Goal: Information Seeking & Learning: Learn about a topic

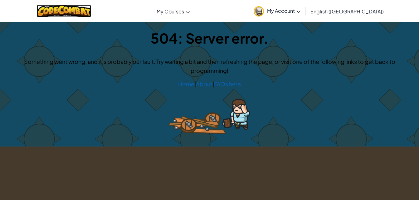
click at [77, 9] on img at bounding box center [64, 11] width 55 height 13
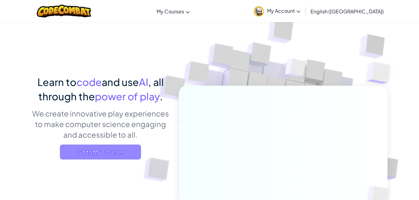
click at [115, 150] on span "Go to My Courses" at bounding box center [100, 152] width 81 height 15
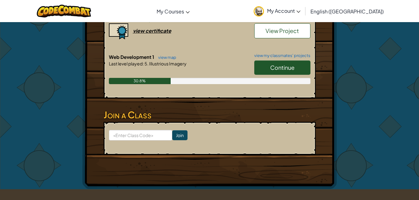
scroll to position [213, 0]
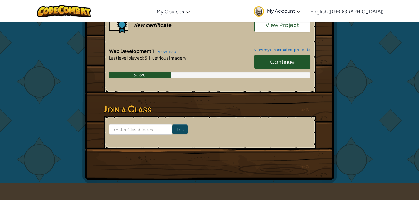
click at [275, 67] on link "Continue" at bounding box center [282, 62] width 56 height 14
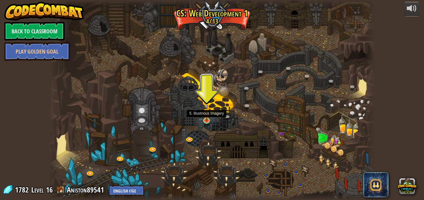
click at [203, 118] on img at bounding box center [207, 112] width 8 height 18
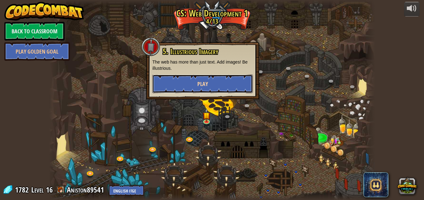
click at [222, 81] on button "Play" at bounding box center [202, 84] width 100 height 19
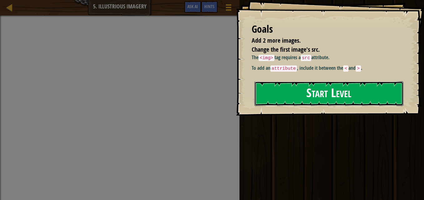
click at [330, 90] on button "Start Level" at bounding box center [328, 93] width 149 height 25
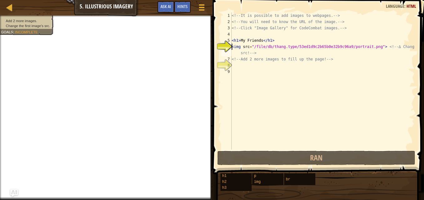
click at [241, 65] on div "<!-- It is possible to add images to webpages. --> <!-- You will need to know t…" at bounding box center [322, 87] width 184 height 150
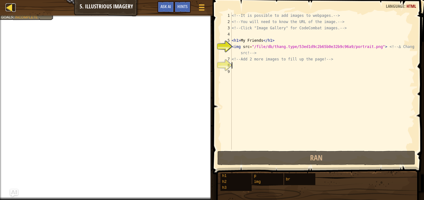
click at [8, 6] on div at bounding box center [10, 7] width 8 height 8
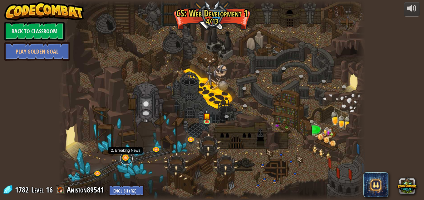
click at [124, 159] on link at bounding box center [126, 159] width 12 height 12
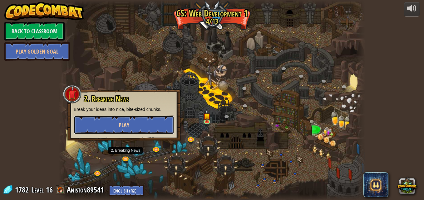
click at [139, 121] on button "Play" at bounding box center [124, 125] width 100 height 19
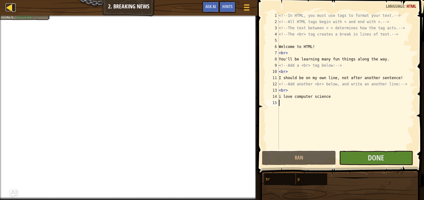
click at [10, 9] on div at bounding box center [10, 7] width 8 height 8
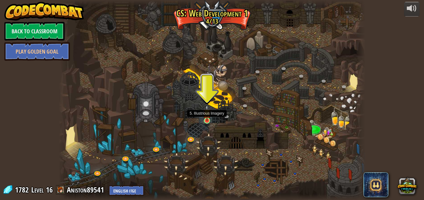
click at [208, 121] on img at bounding box center [206, 113] width 7 height 17
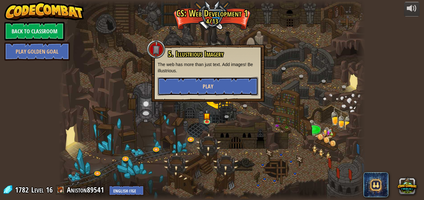
click at [227, 90] on button "Play" at bounding box center [208, 86] width 100 height 19
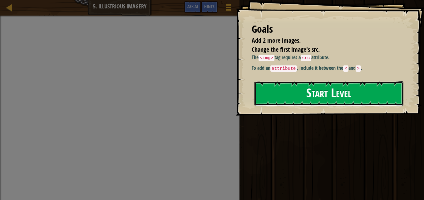
click at [320, 96] on button "Start Level" at bounding box center [328, 93] width 149 height 25
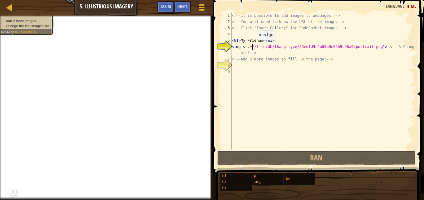
drag, startPoint x: 357, startPoint y: 48, endPoint x: 252, endPoint y: 46, distance: 105.8
click at [252, 46] on div "<!-- It is possible to add images to webpages. --> <!-- You will need to know t…" at bounding box center [322, 87] width 184 height 150
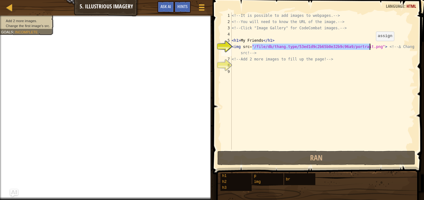
drag, startPoint x: 253, startPoint y: 47, endPoint x: 370, endPoint y: 47, distance: 117.7
click at [370, 47] on div "<!-- It is possible to add images to webpages. --> <!-- You will need to know t…" at bounding box center [322, 87] width 184 height 150
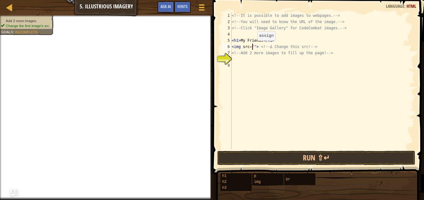
paste textarea "[URL][DOMAIN_NAME]"
type textarea "<img src="[URL][DOMAIN_NAME]"> <!-- ∆ Change this src! -->"
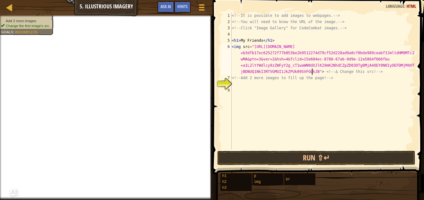
click at [247, 86] on div "<!-- It is possible to add images to webpages. --> <!-- You will need to know t…" at bounding box center [322, 87] width 184 height 150
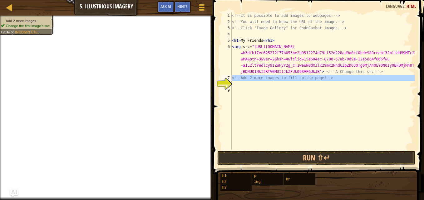
click at [226, 81] on div "8" at bounding box center [226, 84] width 10 height 6
type textarea "<!-- Add 2 more images to fill up the page! -->"
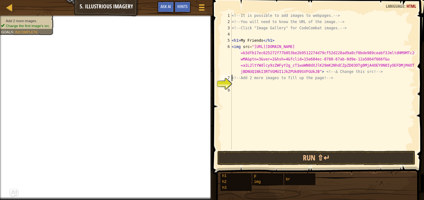
click at [234, 84] on div "<!-- It is possible to add images to webpages. --> <!-- You will need to know t…" at bounding box center [322, 87] width 184 height 150
type textarea "i"
paste textarea "[URL][DOMAIN_NAME]"
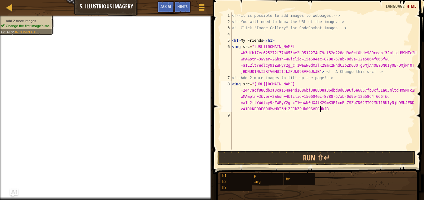
type textarea "<img src="[URL][DOMAIN_NAME]""
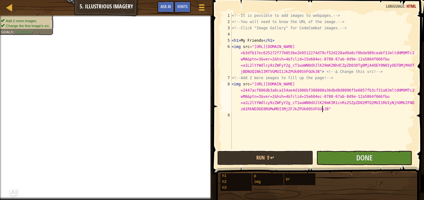
scroll to position [3, 53]
click at [237, 116] on div "<!-- It is possible to add images to webpages. --> <!-- You will need to know t…" at bounding box center [322, 87] width 184 height 150
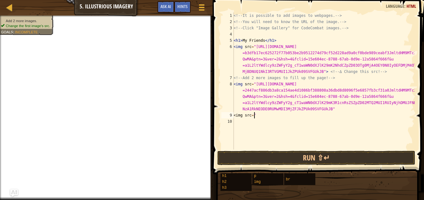
scroll to position [3, 2]
paste textarea "[URL][DOMAIN_NAME]"
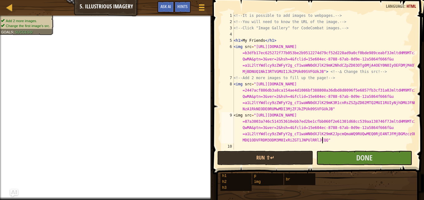
scroll to position [3, 53]
type textarea "<img src="[URL][DOMAIN_NAME]""
click at [367, 159] on span "Done" at bounding box center [364, 158] width 16 height 10
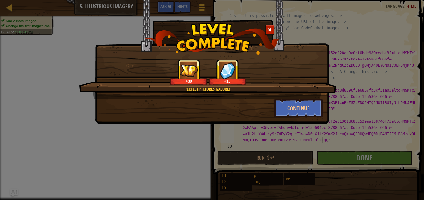
click at [361, 79] on div "Perfect pictures galore! +30 +10 Continue" at bounding box center [212, 100] width 424 height 200
click at [312, 110] on button "Continue" at bounding box center [298, 108] width 48 height 19
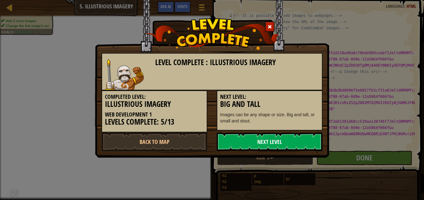
click at [275, 140] on link "Next Level" at bounding box center [270, 142] width 106 height 19
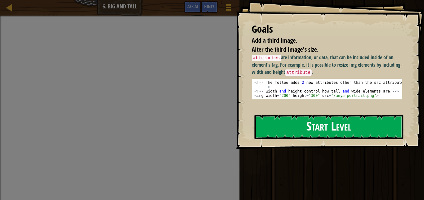
click at [322, 125] on button "Start Level" at bounding box center [328, 127] width 149 height 25
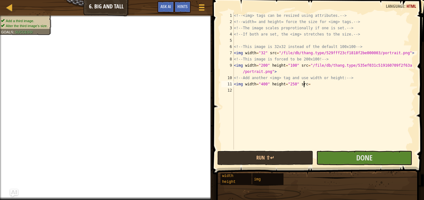
scroll to position [3, 6]
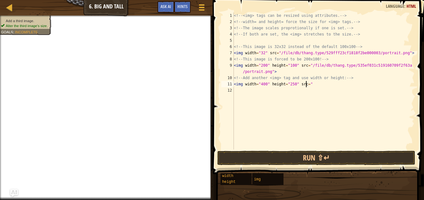
type textarea "<img width="400" height="250" src=""
click at [316, 87] on div "<!-- <img> tags can be resized using attributes. --> <!-- width= and height= fo…" at bounding box center [323, 87] width 182 height 150
paste textarea "[URL][DOMAIN_NAME]"
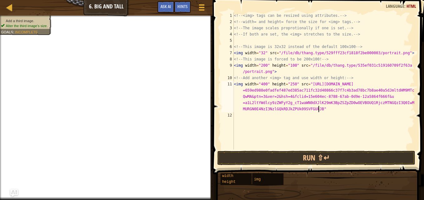
scroll to position [3, 57]
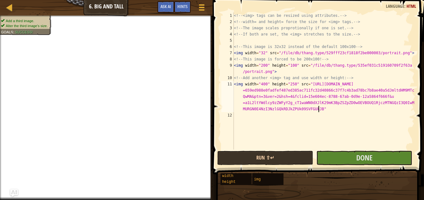
type textarea "<img width="400" height="250" src="[URL][DOMAIN_NAME]""
click at [286, 156] on button "Run ⇧↵" at bounding box center [265, 158] width 96 height 14
click at [287, 157] on button "Run ⇧↵" at bounding box center [265, 158] width 96 height 14
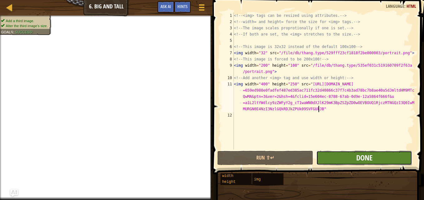
click at [359, 159] on span "Done" at bounding box center [364, 158] width 16 height 10
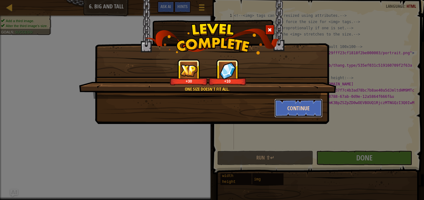
click at [310, 108] on button "Continue" at bounding box center [298, 108] width 48 height 19
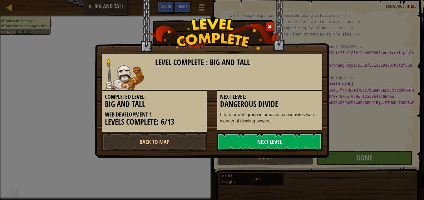
click at [290, 138] on link "Next Level" at bounding box center [270, 142] width 106 height 19
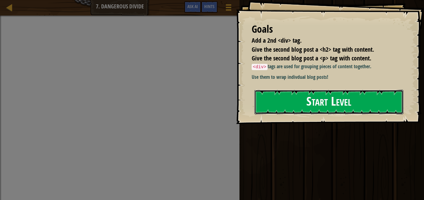
click at [325, 105] on button "Start Level" at bounding box center [328, 102] width 149 height 25
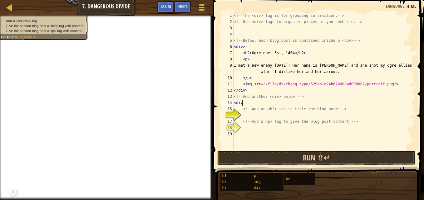
scroll to position [3, 0]
type textarea "<div>"
click at [260, 116] on div "<!-- The <div> tag is for grouping information. --> <!-- Use <div> tags to orga…" at bounding box center [323, 87] width 182 height 150
type textarea "<"
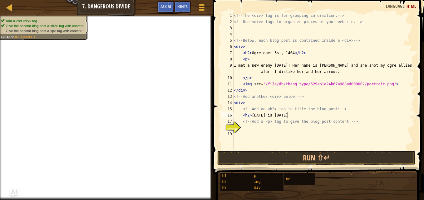
click at [271, 116] on div "<!-- The <div> tag is for grouping information. --> <!-- Use <div> tags to orga…" at bounding box center [323, 87] width 182 height 150
type textarea "<h2>[DATE] is [DATE]"
click at [249, 127] on div "<!-- The <div> tag is for grouping information. --> <!-- Use <div> tags to orga…" at bounding box center [323, 87] width 182 height 150
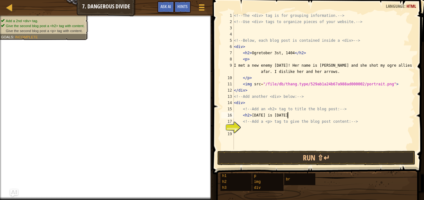
click at [291, 117] on div "<!-- The <div> tag is for grouping information. --> <!-- Use <div> tags to orga…" at bounding box center [323, 87] width 182 height 150
type textarea "<h2>[DATE] is [DATE]</h2>"
click at [253, 128] on div "<!-- The <div> tag is for grouping information. --> <!-- Use <div> tags to orga…" at bounding box center [323, 87] width 182 height 150
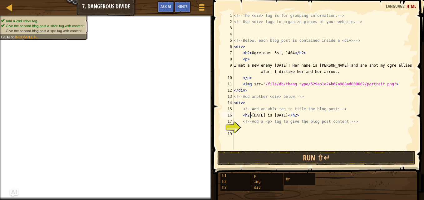
click at [251, 116] on div "<!-- The <div> tag is for grouping information. --> <!-- Use <div> tags to orga…" at bounding box center [323, 87] width 182 height 150
click at [244, 116] on div "<!-- The <div> tag is for grouping information. --> <!-- Use <div> tags to orga…" at bounding box center [323, 87] width 182 height 150
type textarea "<h2>[DATE] is [DATE]</h2>"
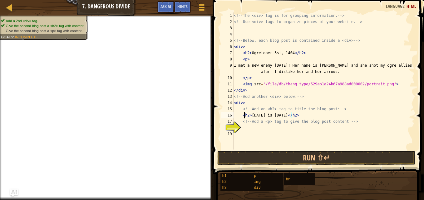
click at [247, 129] on div "<!-- The <div> tag is for grouping information. --> <!-- Use <div> tags to orga…" at bounding box center [323, 87] width 182 height 150
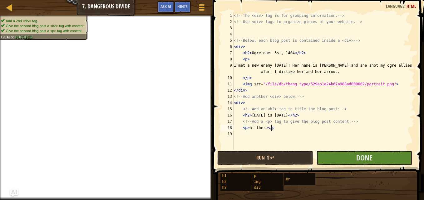
scroll to position [3, 3]
type textarea "<p>hi there</p>"
click at [358, 159] on span "Done" at bounding box center [364, 158] width 16 height 10
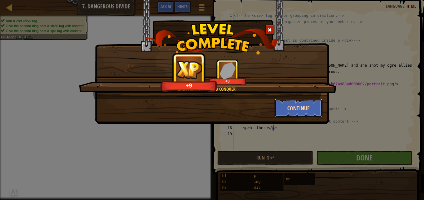
click at [300, 105] on button "Continue" at bounding box center [298, 108] width 48 height 19
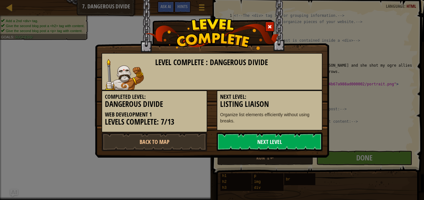
click at [279, 145] on link "Next Level" at bounding box center [270, 142] width 106 height 19
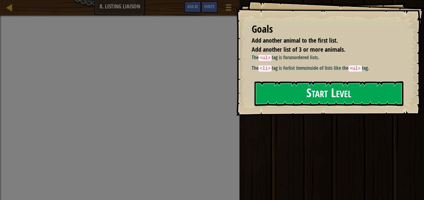
click at [320, 96] on button "Start Level" at bounding box center [328, 93] width 149 height 25
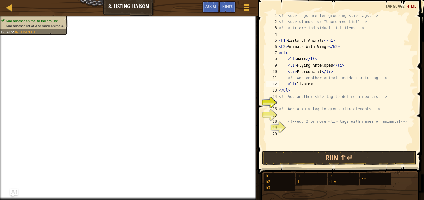
scroll to position [3, 2]
type textarea "<li>lizard</li>"
click at [291, 103] on div "<!-- <ul> tags are for grouping <li> tags. --> <!-- <ul> stands for "Unordered …" at bounding box center [345, 87] width 137 height 150
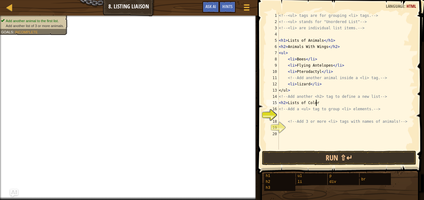
type textarea "<h2>Lists of Colors"
click at [294, 114] on div "<!-- <ul> tags are for grouping <li> tags. --> <!-- <ul> stands for "Unordered …" at bounding box center [345, 87] width 137 height 150
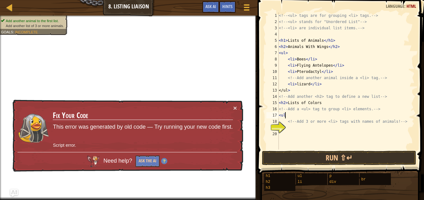
type textarea "<ul>"
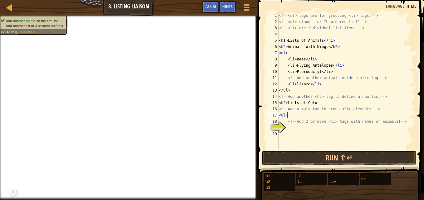
click at [286, 128] on div "<!-- <ul> tags are for grouping <li> tags. --> <!-- <ul> stands for "Unordered …" at bounding box center [345, 87] width 137 height 150
click at [287, 128] on div "<!-- <ul> tags are for grouping <li> tags. --> <!-- <ul> stands for "Unordered …" at bounding box center [345, 87] width 137 height 150
click at [304, 130] on div "<!-- <ul> tags are for grouping <li> tags. --> <!-- <ul> stands for "Unordered …" at bounding box center [345, 87] width 137 height 150
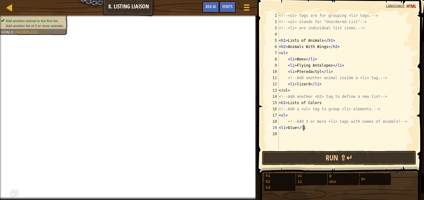
type textarea "<li>blue</li>"
type textarea "<li>pink</li>"
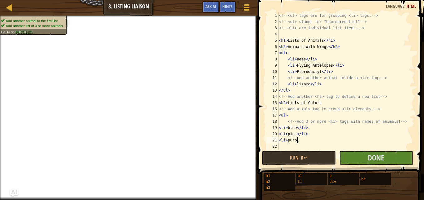
scroll to position [3, 1]
click at [294, 135] on div "<!-- <ul> tags are for grouping <li> tags. --> <!-- <ul> stands for "Unordered …" at bounding box center [345, 87] width 137 height 150
click at [287, 141] on div "<!-- <ul> tags are for grouping <li> tags. --> <!-- <ul> stands for "Unordered …" at bounding box center [345, 87] width 137 height 150
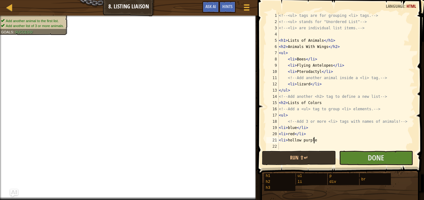
click at [316, 140] on div "<!-- <ul> tags are for grouping <li> tags. --> <!-- <ul> stands for "Unordered …" at bounding box center [345, 87] width 137 height 150
type textarea "<li>hollow purple</li>"
click at [361, 159] on button "Done" at bounding box center [376, 158] width 74 height 14
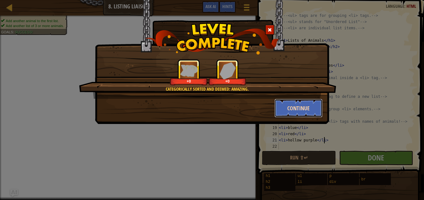
click at [311, 114] on button "Continue" at bounding box center [298, 108] width 48 height 19
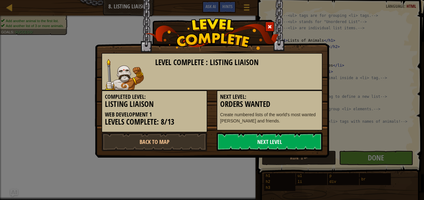
click at [287, 144] on link "Next Level" at bounding box center [270, 142] width 106 height 19
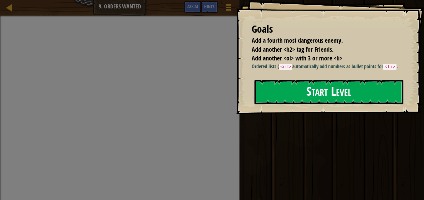
click at [335, 95] on button "Start Level" at bounding box center [328, 92] width 149 height 25
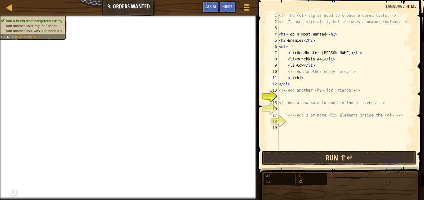
scroll to position [3, 2]
type textarea "<li>bird</li>"
click at [290, 97] on div "<!-- The <ol> tag is used to create ordered lists. --> <!-- It uses <li> still,…" at bounding box center [345, 87] width 137 height 150
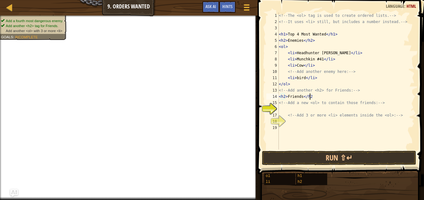
type textarea "<h2>Friends</h2>"
click at [282, 109] on div "<!-- The <ol> tag is used to create ordered lists. --> <!-- It uses <li> still,…" at bounding box center [345, 87] width 137 height 150
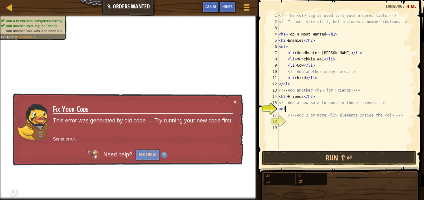
type textarea "<ol>"
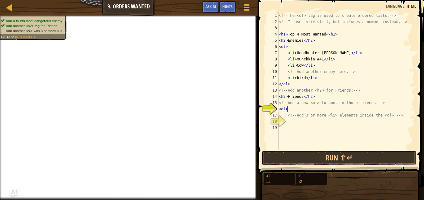
scroll to position [3, 0]
click at [289, 123] on div "<!-- The <ol> tag is used to create ordered lists. --> <!-- It uses <li> still,…" at bounding box center [345, 87] width 137 height 150
type textarea "j"
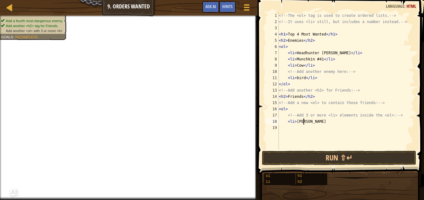
type textarea "<li>[PERSON_NAME]"
click at [316, 122] on div "<!-- The <ol> tag is used to create ordered lists. --> <!-- It uses <li> still,…" at bounding box center [345, 87] width 137 height 150
type textarea "<li>[PERSON_NAME]</li>"
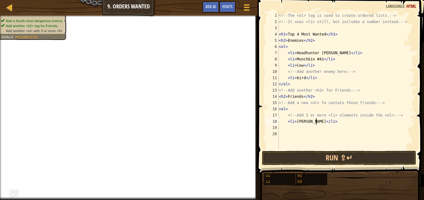
click at [291, 126] on div "<!-- The <ol> tag is used to create ordered lists. --> <!-- It uses <li> still,…" at bounding box center [345, 87] width 137 height 150
type textarea "<li>[PERSON_NAME]</li>"
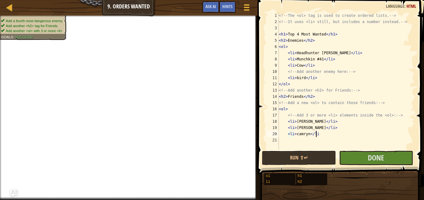
type textarea "<li>camryn</li>"
click at [295, 140] on div "<!-- The <ol> tag is used to create ordered lists. --> <!-- It uses <li> still,…" at bounding box center [345, 87] width 137 height 150
click at [343, 141] on div "<!-- The <ol> tag is used to create ordered lists. --> <!-- It uses <li> still,…" at bounding box center [345, 87] width 137 height 150
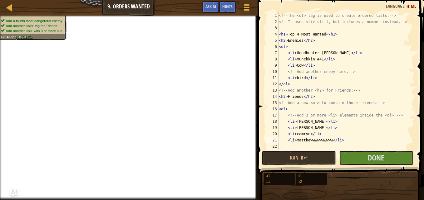
click at [328, 141] on div "<!-- The <ol> tag is used to create ordered lists. --> <!-- It uses <li> still,…" at bounding box center [345, 87] width 137 height 150
type textarea "<li>my mom</li>"
click at [393, 154] on button "Done" at bounding box center [376, 158] width 74 height 14
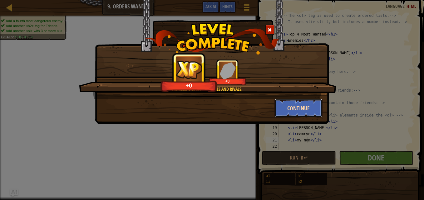
click at [295, 106] on button "Continue" at bounding box center [298, 108] width 48 height 19
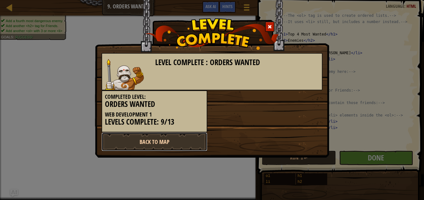
click at [184, 139] on link "Back to Map" at bounding box center [154, 142] width 106 height 19
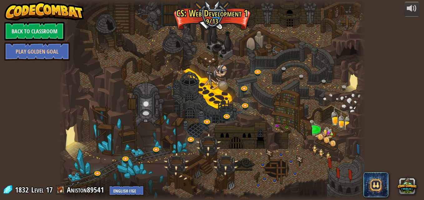
click at [396, 46] on div "powered by Back to Classroom Play Golden Goal 10. Stylish Intent (Locked By Tea…" at bounding box center [212, 100] width 424 height 200
